Goal: Task Accomplishment & Management: Manage account settings

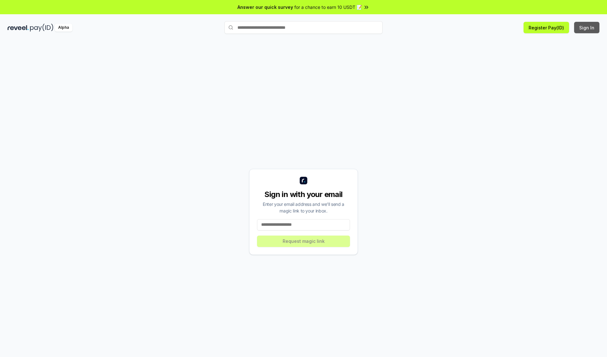
click at [587, 28] on button "Sign In" at bounding box center [586, 27] width 25 height 11
type input "**********"
click at [303, 241] on button "Request magic link" at bounding box center [303, 241] width 93 height 11
